Goal: Information Seeking & Learning: Learn about a topic

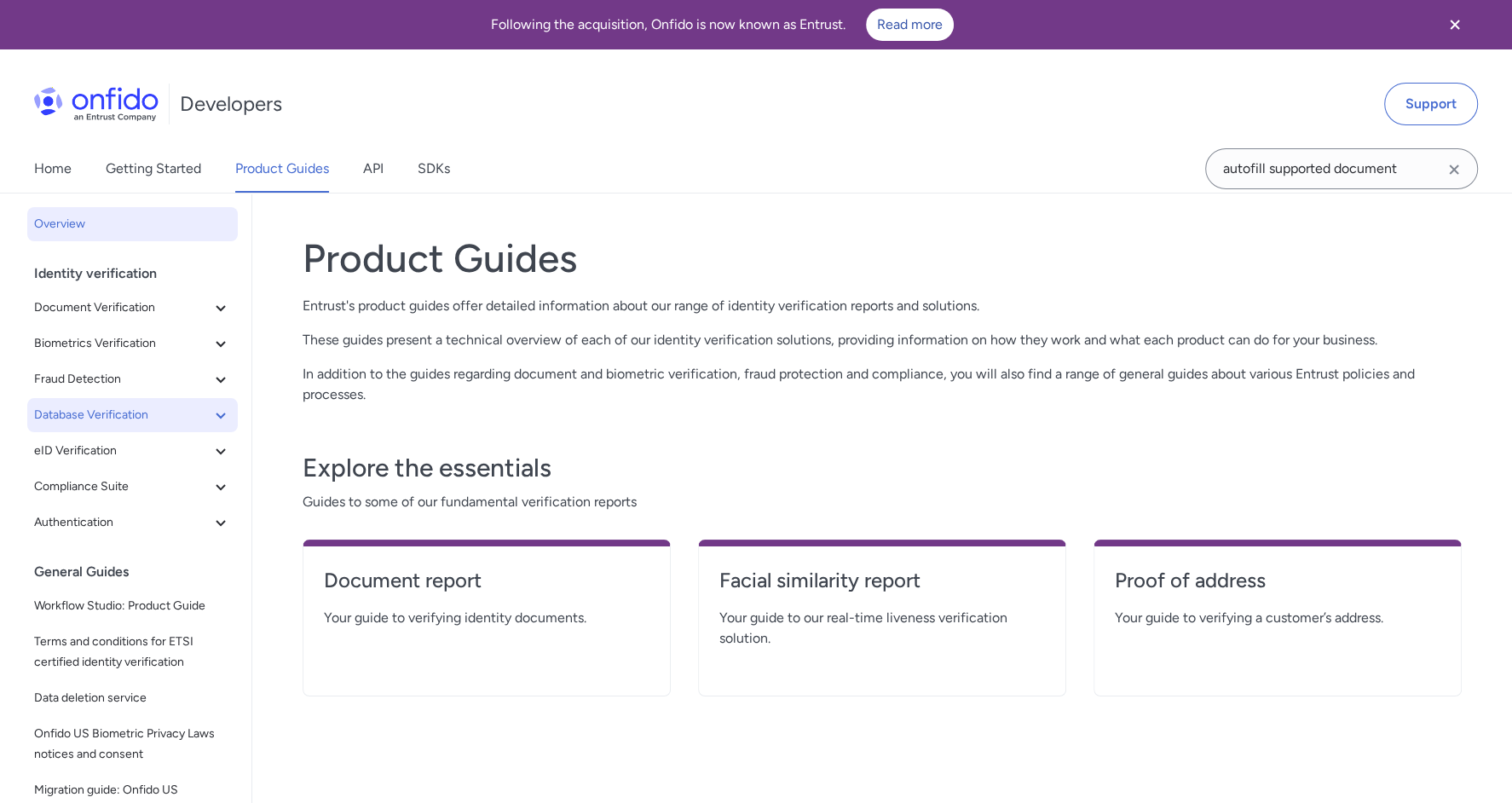
click at [213, 407] on icon at bounding box center [220, 414] width 20 height 20
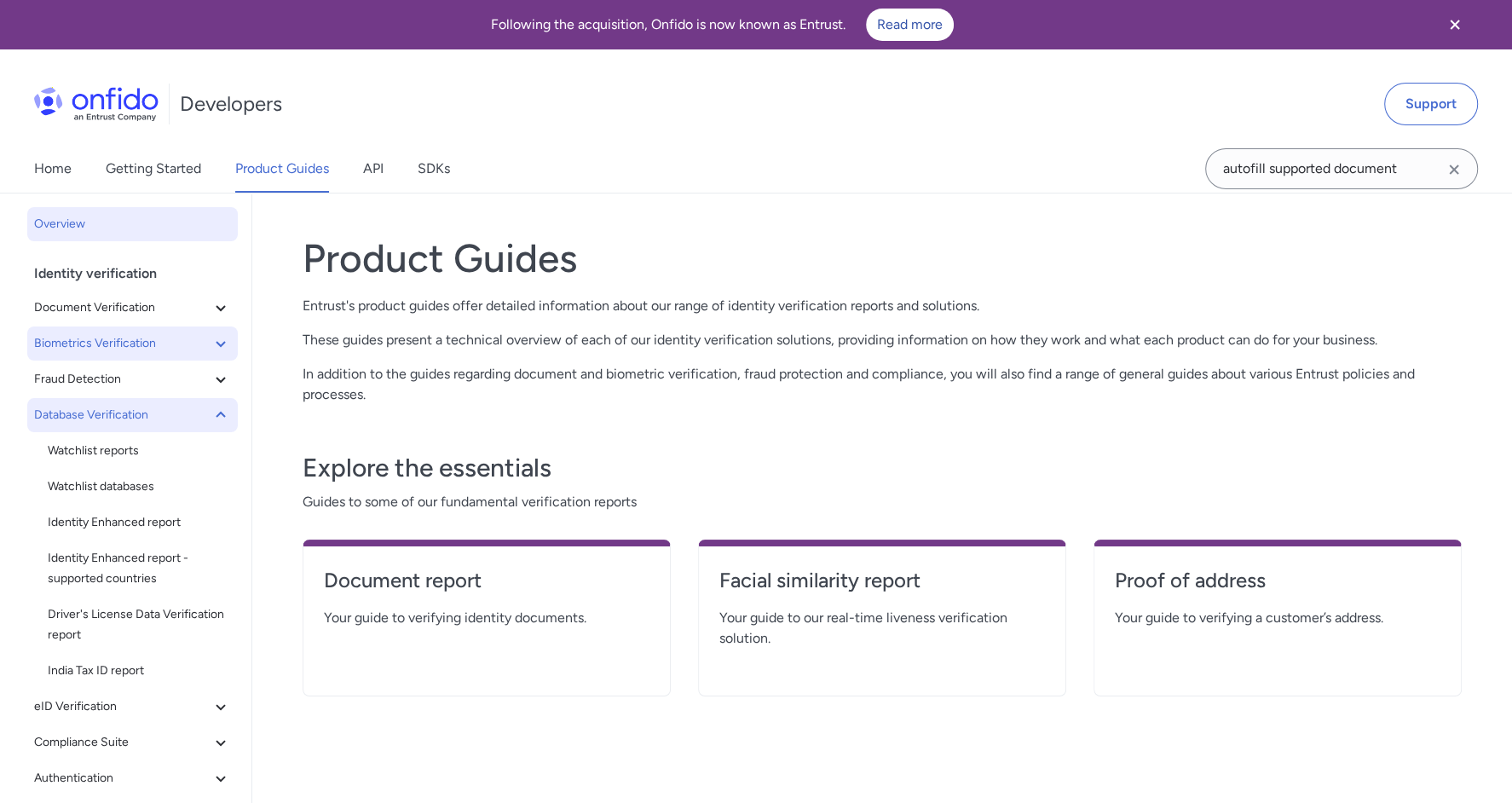
click at [207, 346] on span "Biometrics Verification" at bounding box center [122, 343] width 176 height 20
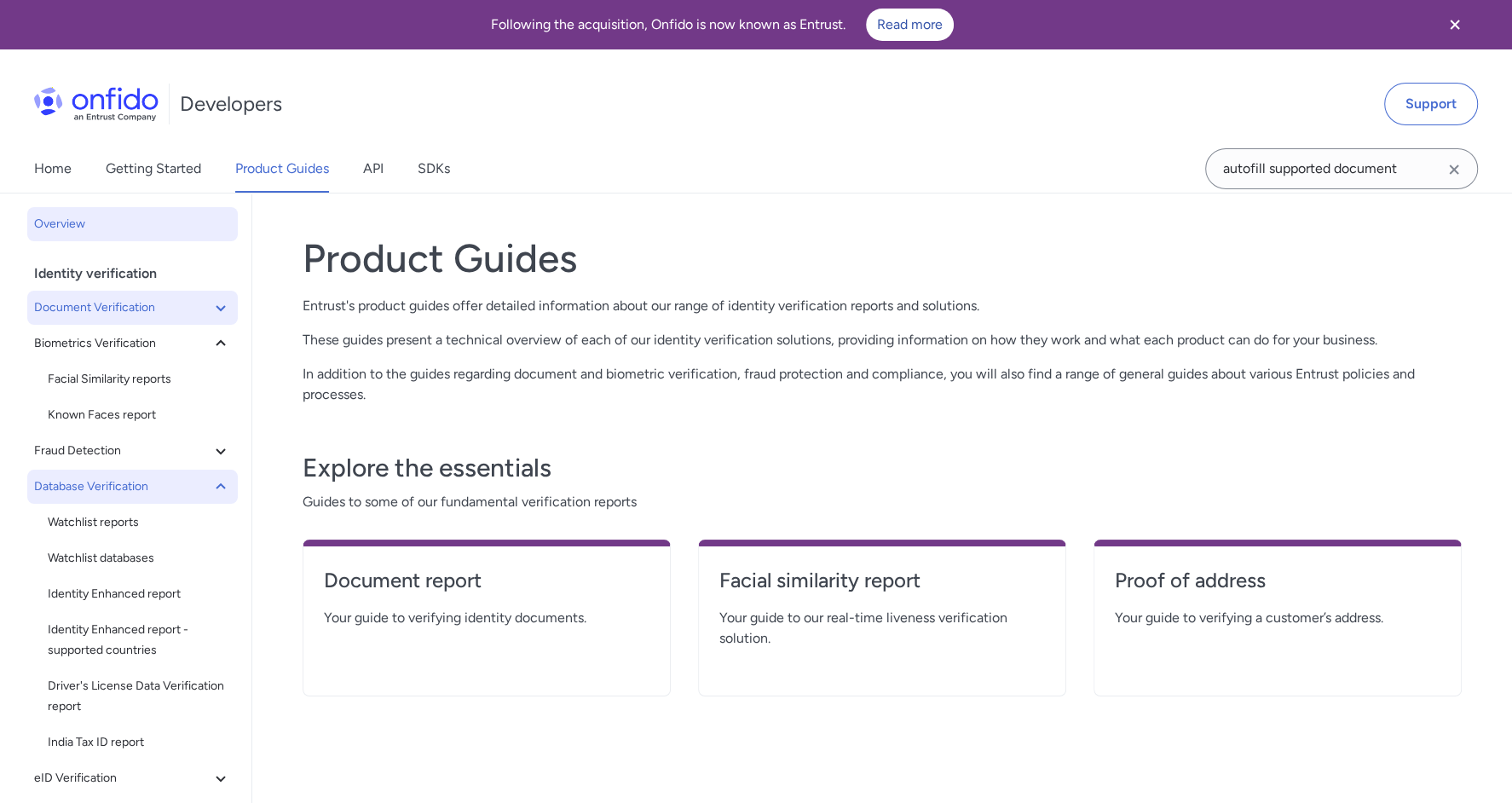
click at [228, 306] on icon at bounding box center [220, 307] width 20 height 20
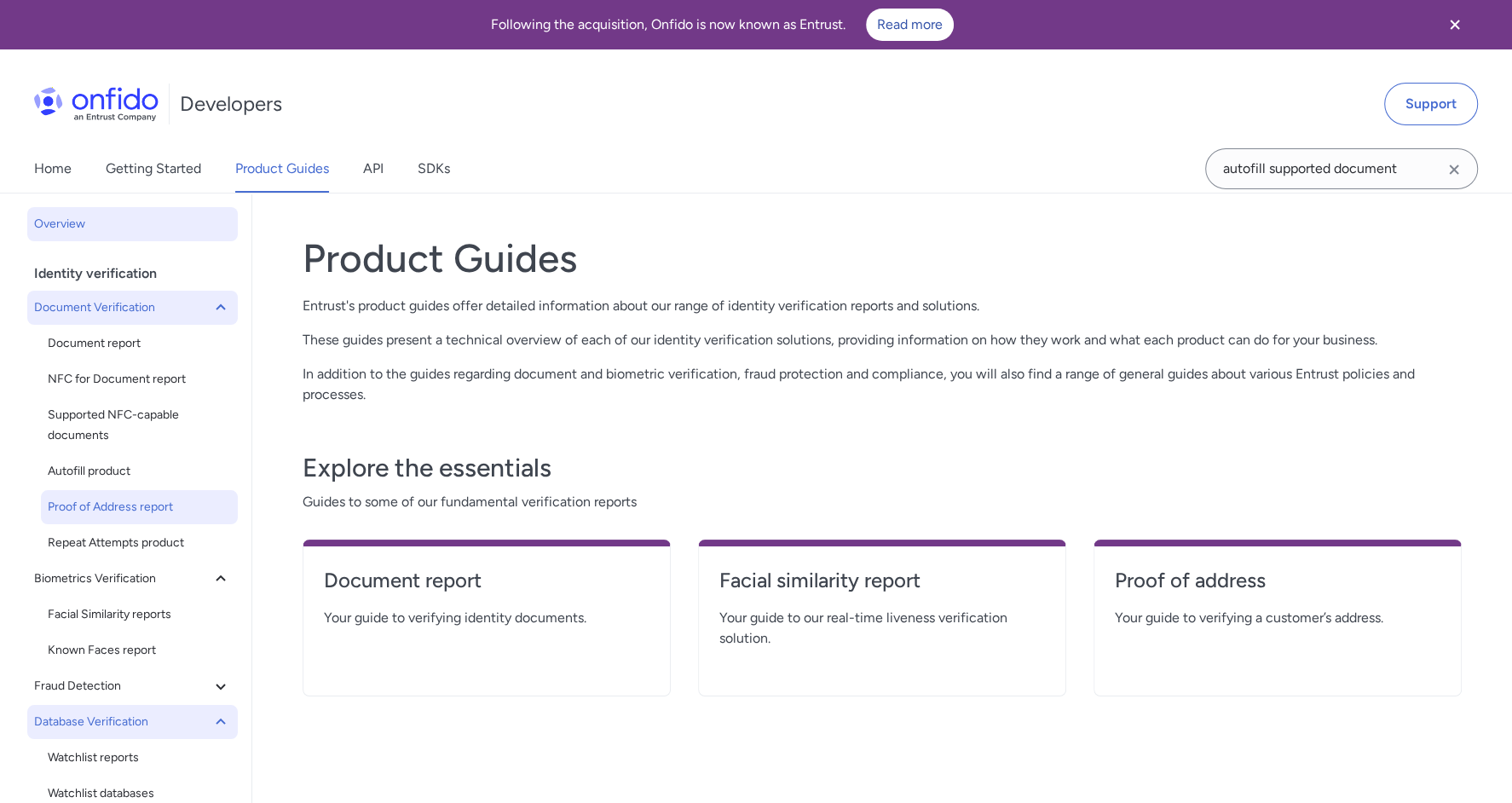
click at [145, 504] on span "Proof of Address report" at bounding box center [139, 506] width 183 height 20
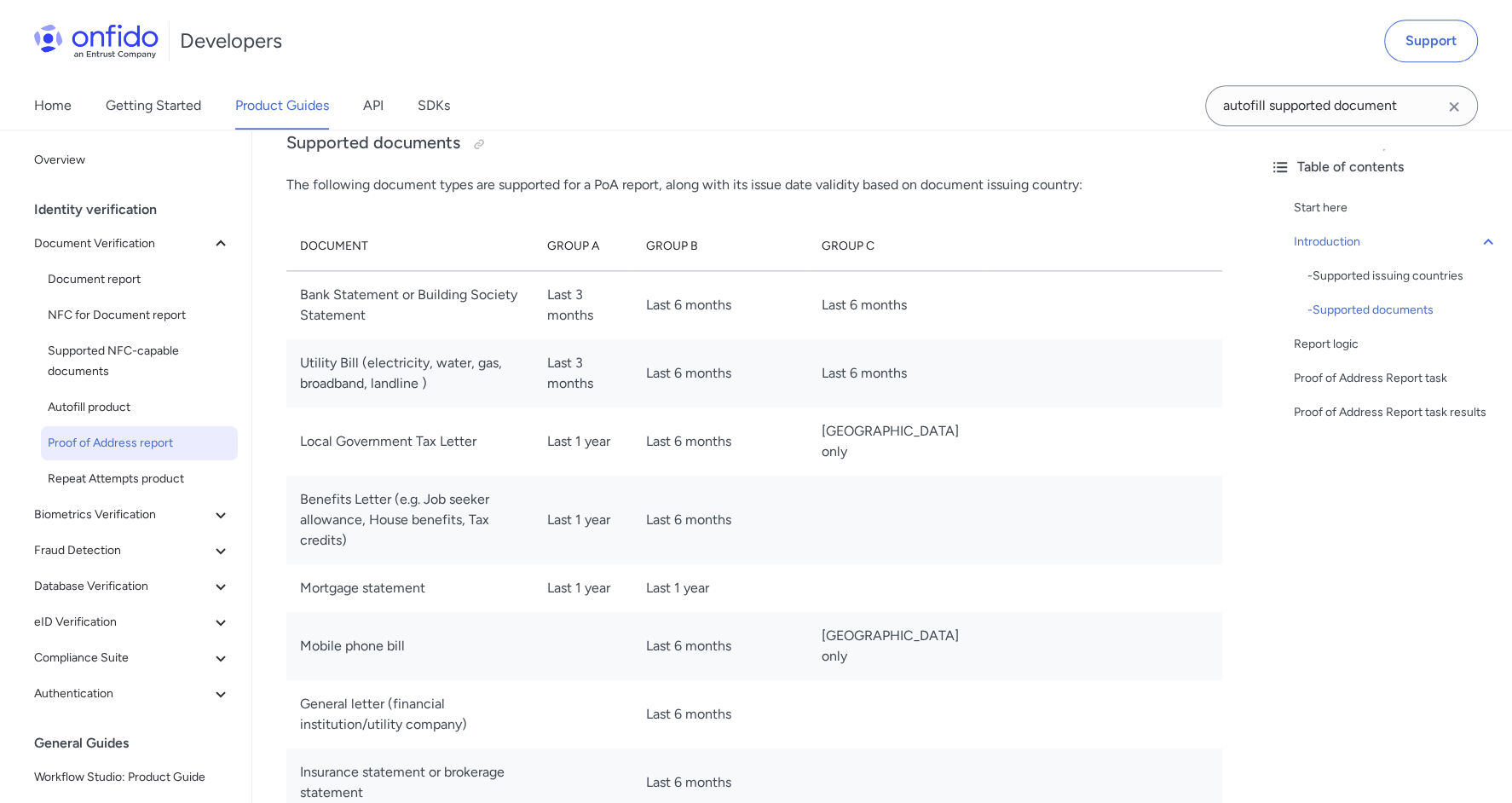
scroll to position [1924, 0]
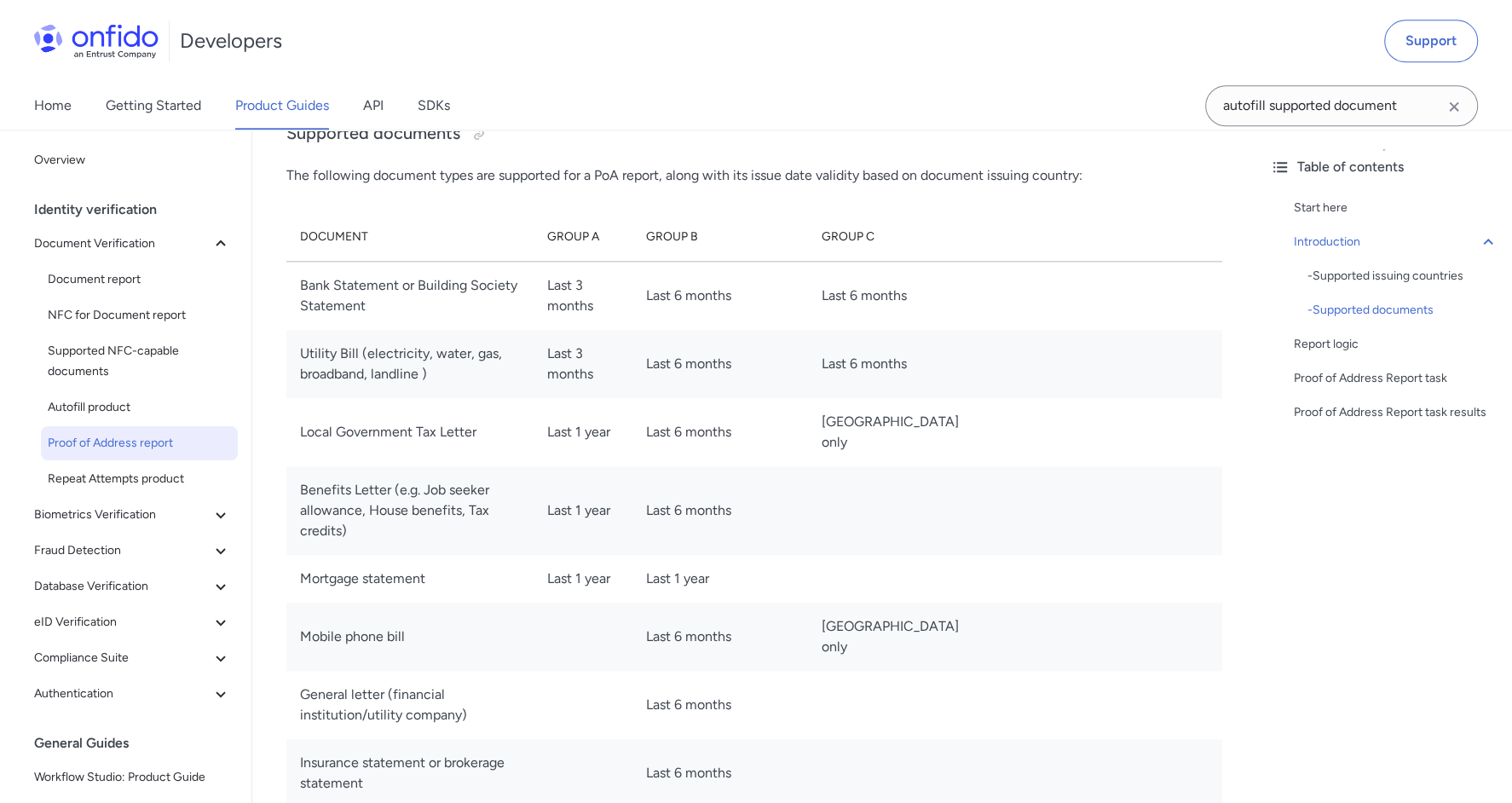
click at [632, 575] on td "Last 1 year" at bounding box center [582, 579] width 99 height 48
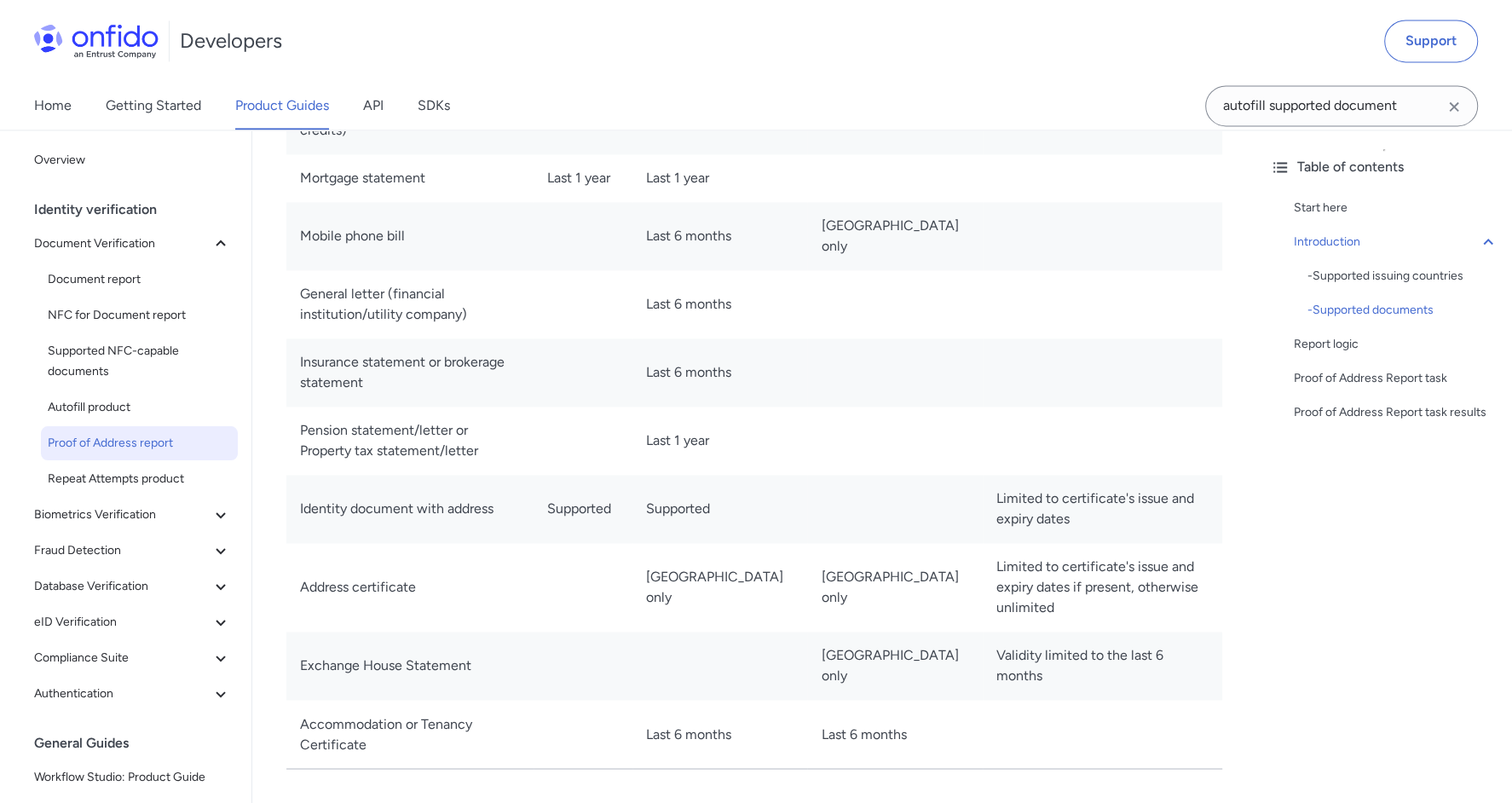
scroll to position [2441, 0]
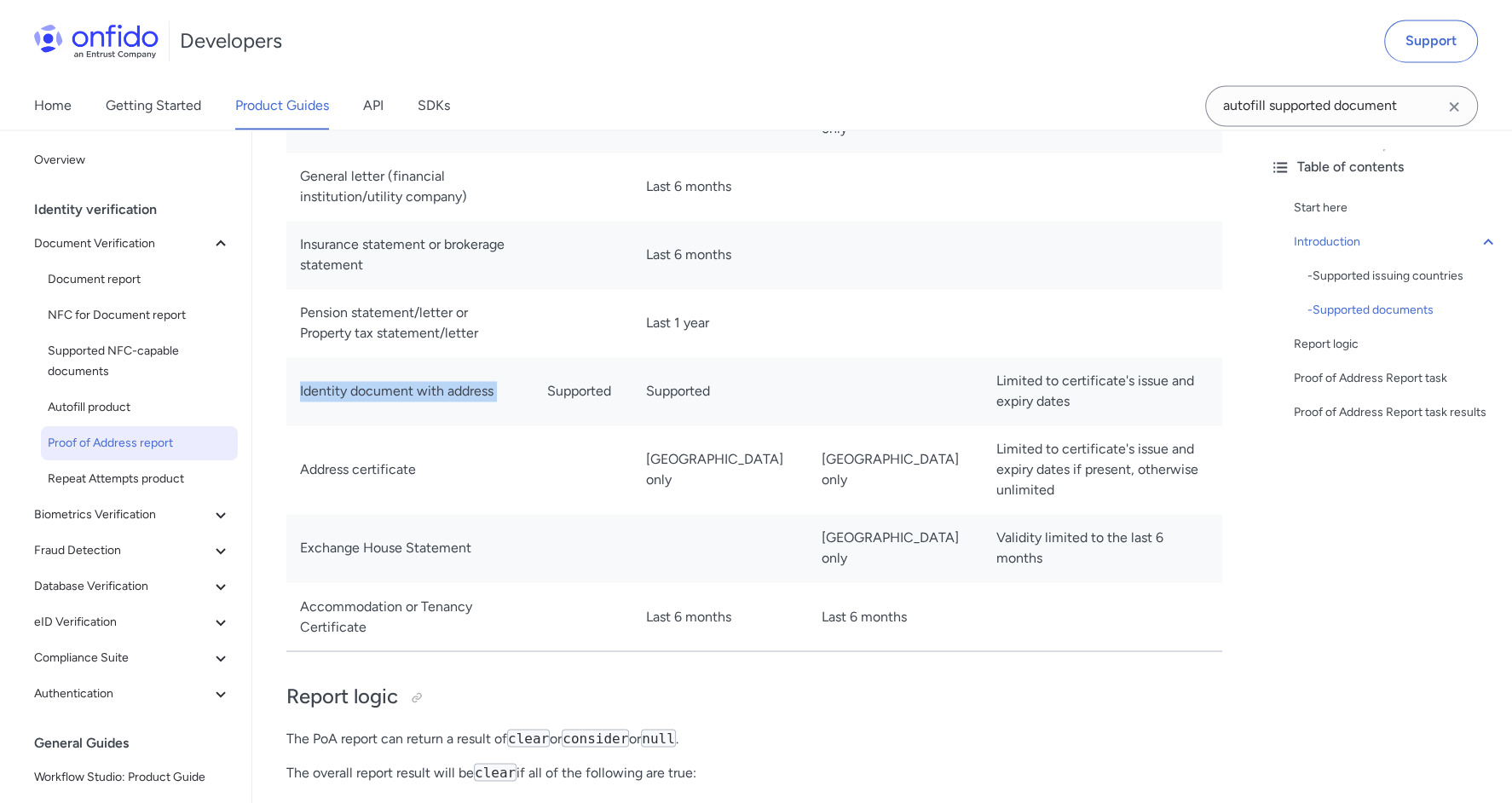
drag, startPoint x: 665, startPoint y: 377, endPoint x: 296, endPoint y: 381, distance: 369.0
click at [296, 381] on tr "Identity document with address Supported Supported Limited to certificate's iss…" at bounding box center [754, 391] width 936 height 68
copy td "Identity document with address"
